Goal: Task Accomplishment & Management: Manage account settings

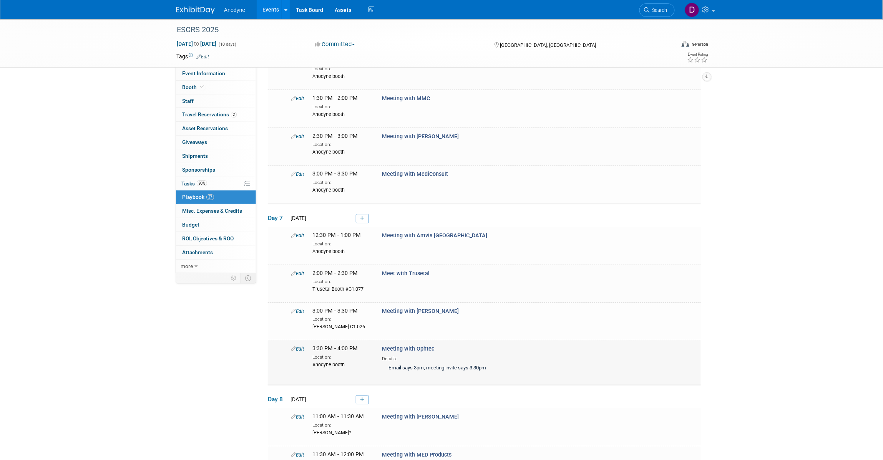
scroll to position [817, 0]
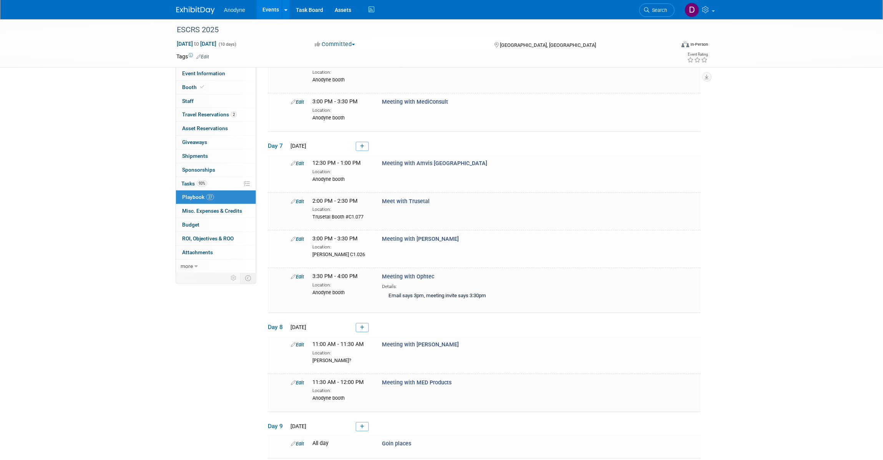
drag, startPoint x: 362, startPoint y: 193, endPoint x: 371, endPoint y: 214, distance: 22.9
click at [362, 149] on icon at bounding box center [362, 146] width 4 height 5
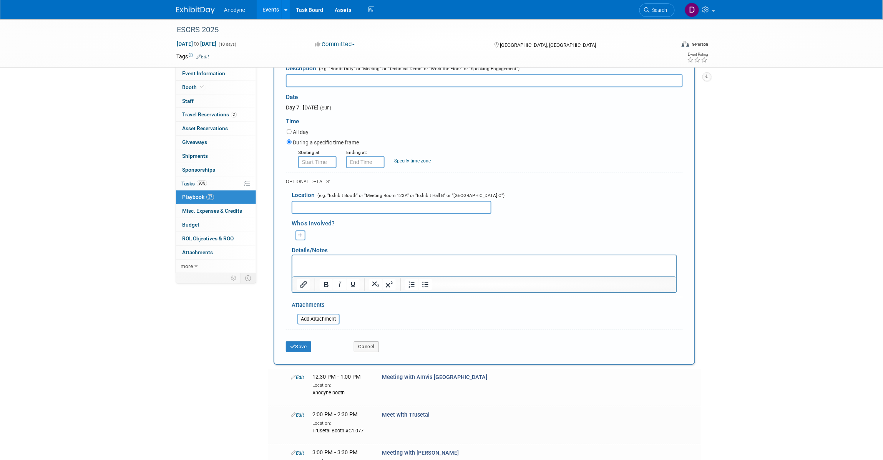
scroll to position [0, 0]
type input "Meeting with Medicontur"
click at [340, 214] on input "text" at bounding box center [392, 207] width 200 height 13
type input "Medicontur booth C3-062"
click at [291, 349] on icon "submit" at bounding box center [292, 346] width 5 height 5
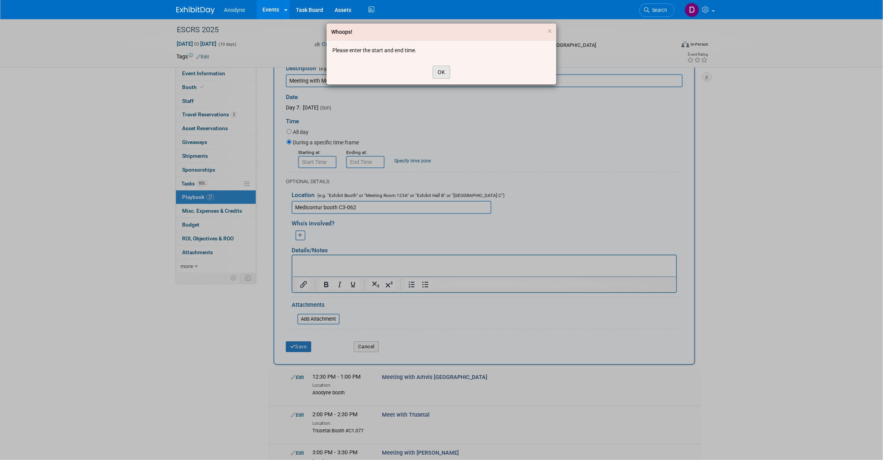
click at [443, 71] on button "OK" at bounding box center [442, 72] width 18 height 13
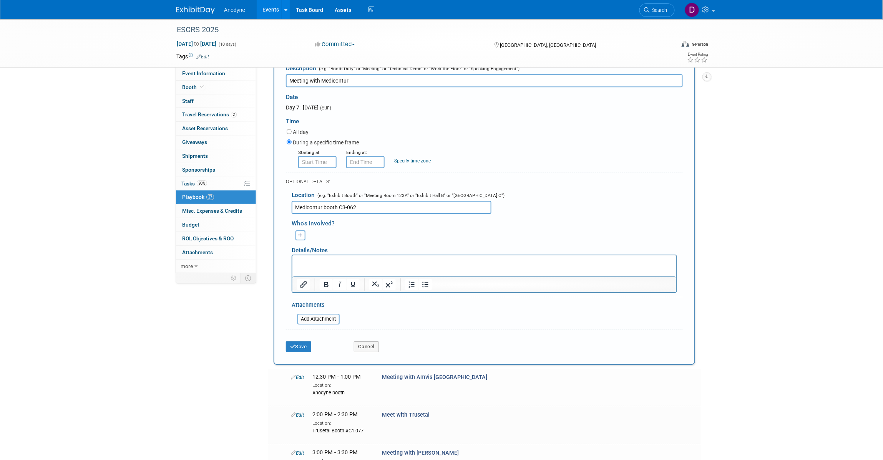
click at [309, 214] on form "Description (e.g. "Booth Duty" or "Meeting" or "Technical Demo" or "Work the Fl…" at bounding box center [484, 209] width 397 height 296
click at [312, 168] on input "8:00 AM" at bounding box center [317, 162] width 38 height 12
click at [312, 204] on span "08" at bounding box center [316, 197] width 15 height 14
click at [362, 233] on td "10" at bounding box center [361, 222] width 25 height 21
type input "10:00 AM"
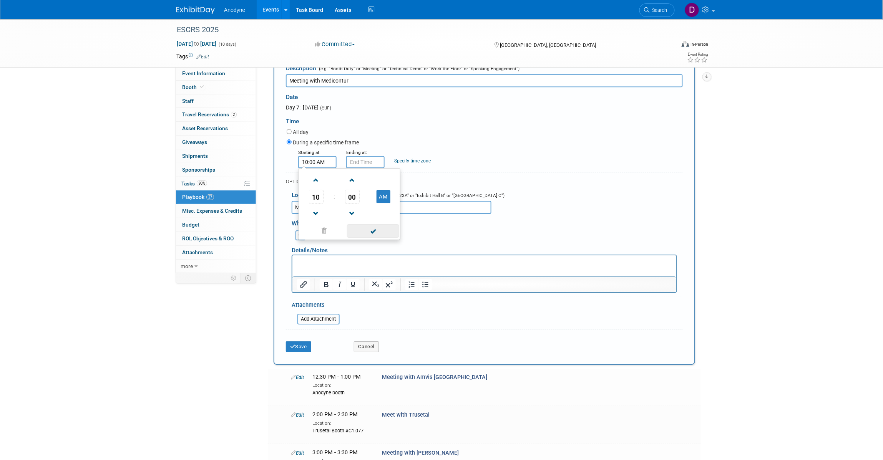
click at [370, 238] on span at bounding box center [373, 230] width 52 height 13
click at [375, 168] on input "10:00 AM" at bounding box center [365, 162] width 38 height 12
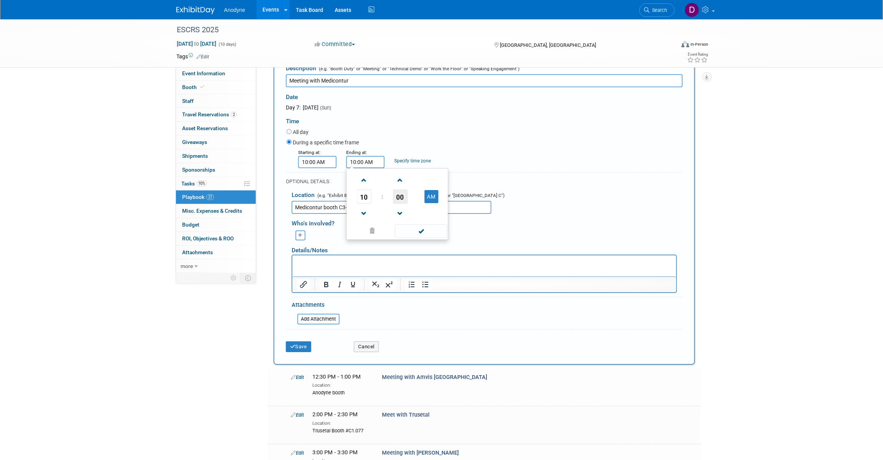
click at [397, 204] on span "00" at bounding box center [400, 197] width 15 height 14
click at [406, 212] on td "30" at bounding box center [409, 201] width 25 height 21
type input "10:30 AM"
click at [424, 238] on span at bounding box center [421, 230] width 52 height 13
click at [304, 352] on button "Save" at bounding box center [298, 347] width 25 height 11
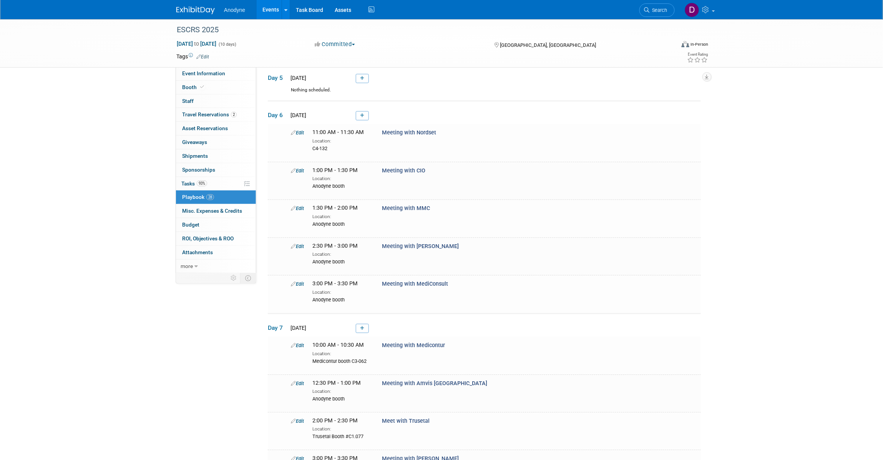
scroll to position [683, 0]
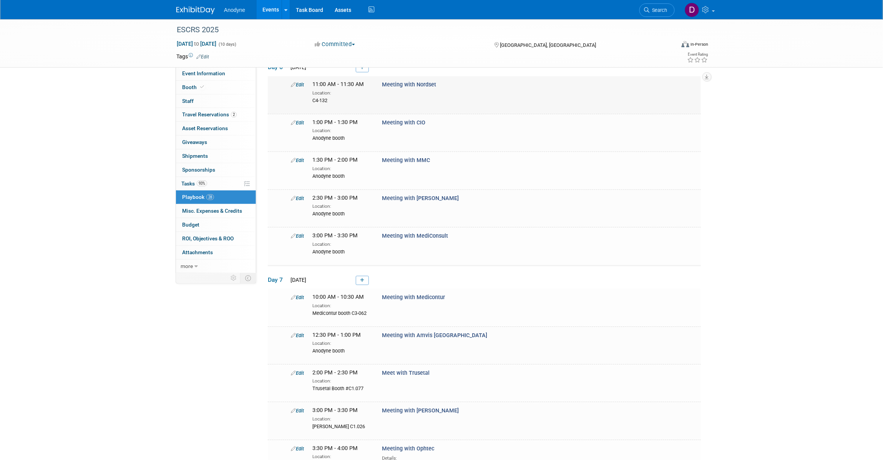
click at [296, 88] on link "Edit" at bounding box center [297, 85] width 13 height 6
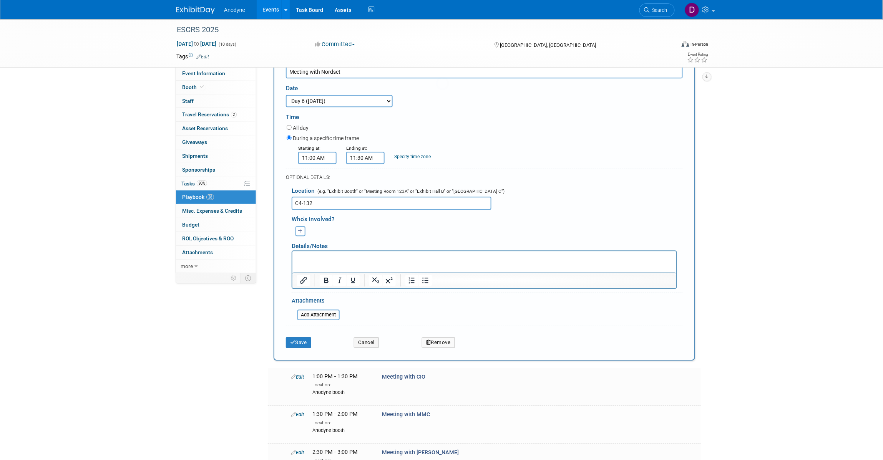
scroll to position [0, 0]
click at [296, 210] on input "C4-132" at bounding box center [392, 203] width 200 height 13
type input "Nordset booth C4-132"
click at [294, 345] on icon "submit" at bounding box center [292, 342] width 5 height 5
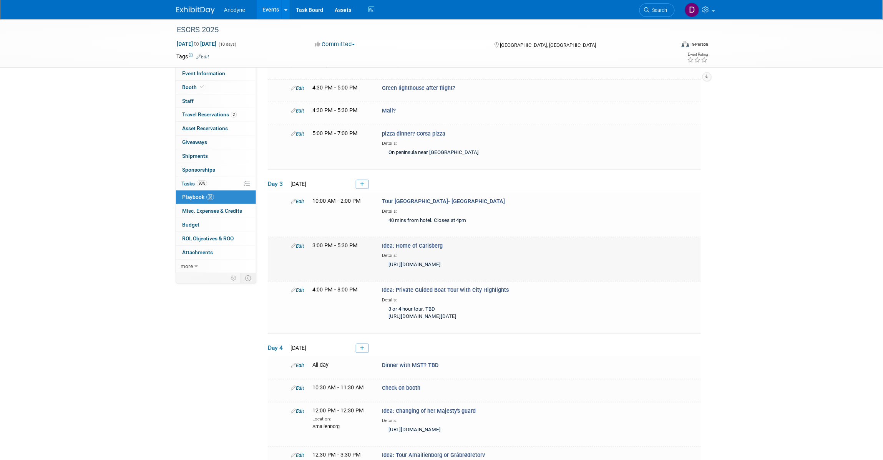
scroll to position [85, 0]
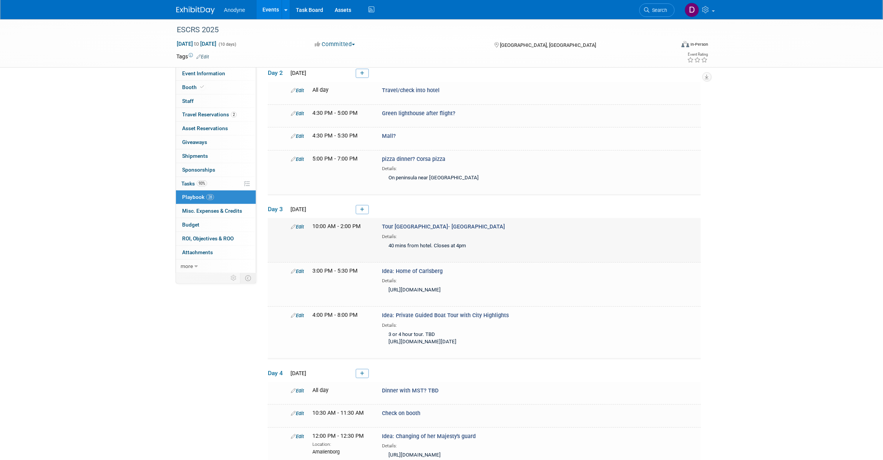
click at [298, 226] on link "Edit" at bounding box center [297, 227] width 13 height 6
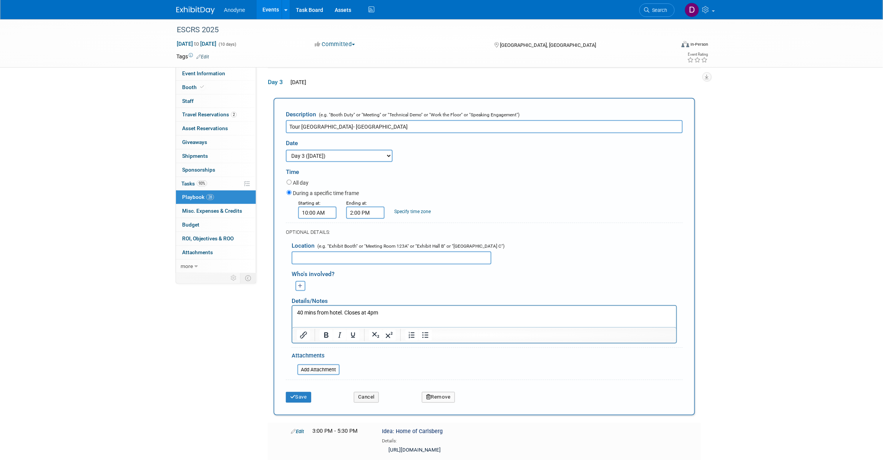
scroll to position [215, 0]
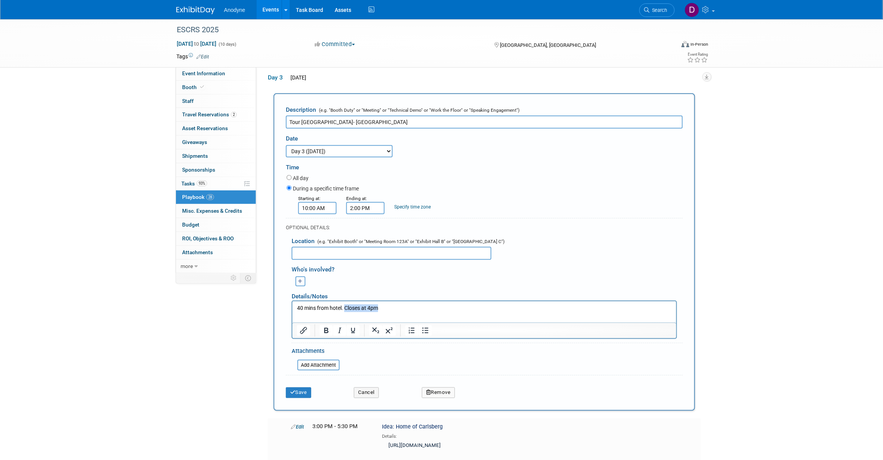
drag, startPoint x: 382, startPoint y: 307, endPoint x: 345, endPoint y: 307, distance: 37.7
click at [345, 307] on p "40 mins from hotel. Closes at 4pm" at bounding box center [484, 308] width 375 height 8
click at [308, 388] on button "Save" at bounding box center [298, 393] width 25 height 11
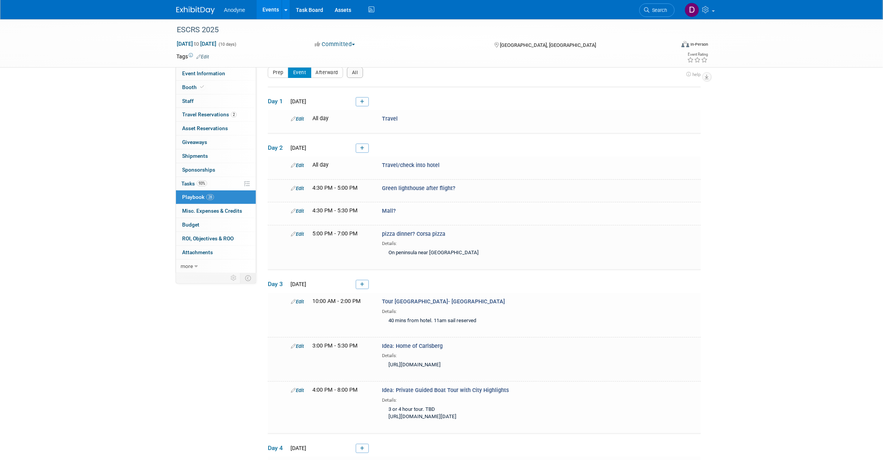
scroll to position [0, 0]
